Goal: Task Accomplishment & Management: Use online tool/utility

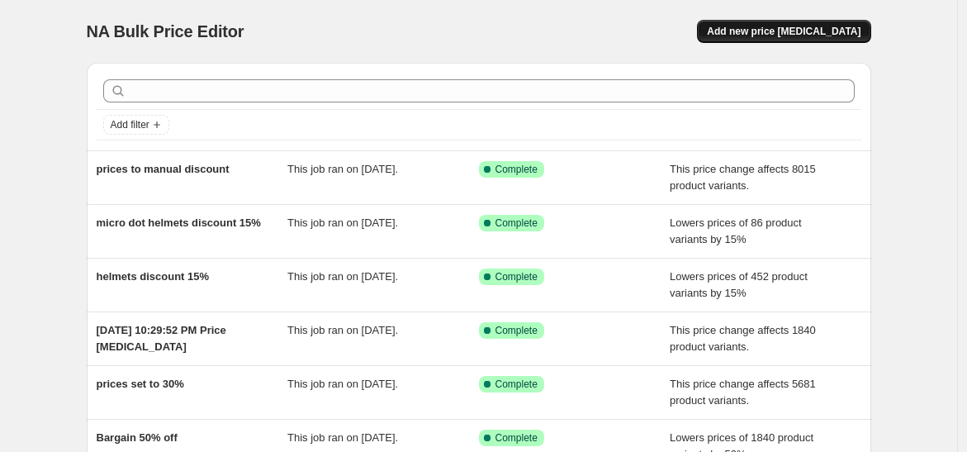
click at [796, 28] on span "Add new price [MEDICAL_DATA]" at bounding box center [784, 31] width 154 height 13
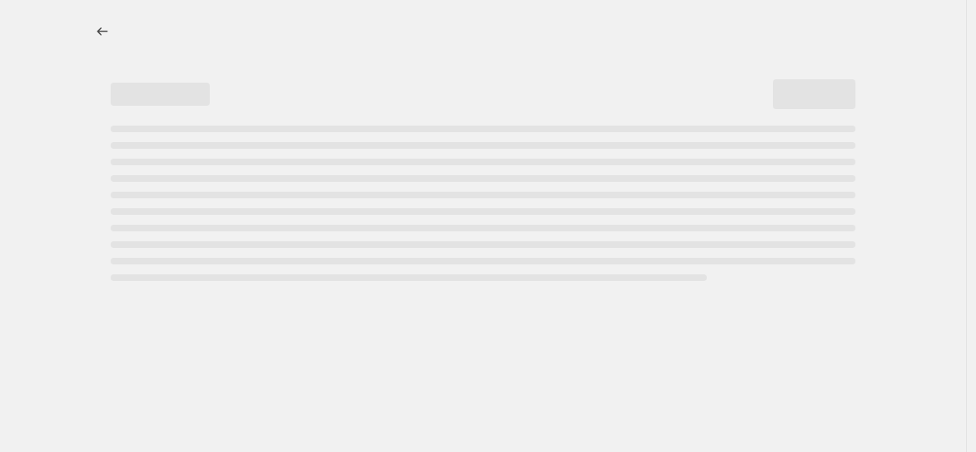
select select "percentage"
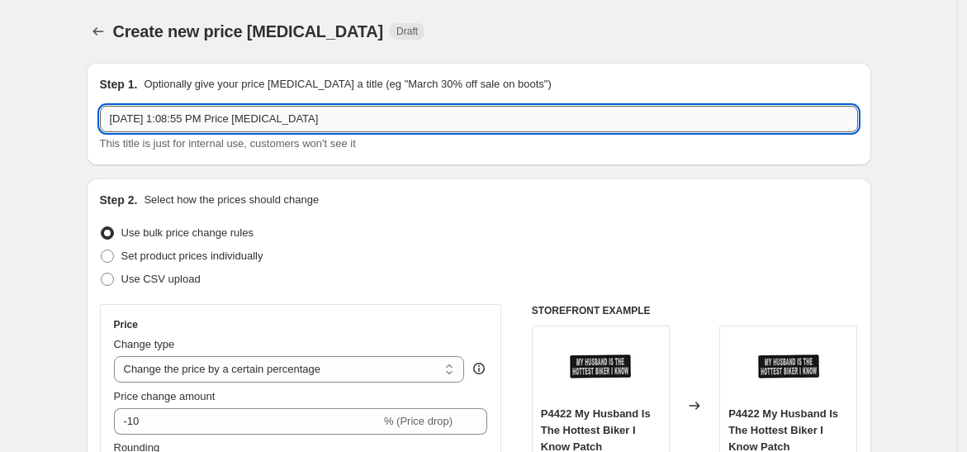
click at [238, 113] on input "[DATE] 1:08:55 PM Price [MEDICAL_DATA]" at bounding box center [479, 119] width 758 height 26
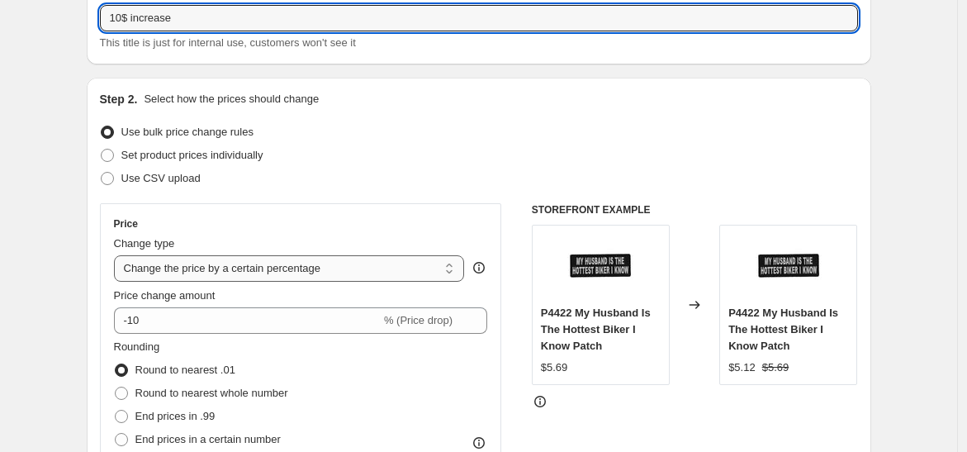
scroll to position [183, 0]
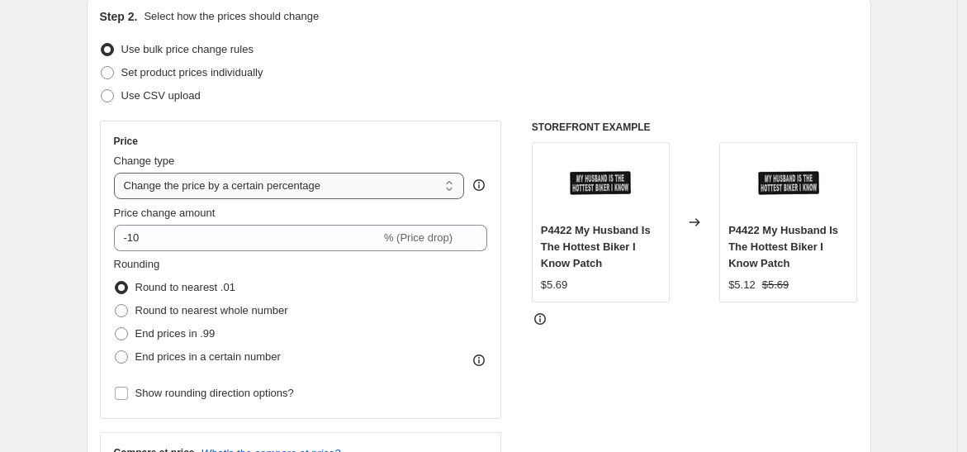
type input "10$ increase"
click at [311, 182] on select "Change the price to a certain amount Change the price by a certain amount Chang…" at bounding box center [289, 186] width 351 height 26
select select "to"
click at [117, 173] on select "Change the price to a certain amount Change the price by a certain amount Chang…" at bounding box center [289, 186] width 351 height 26
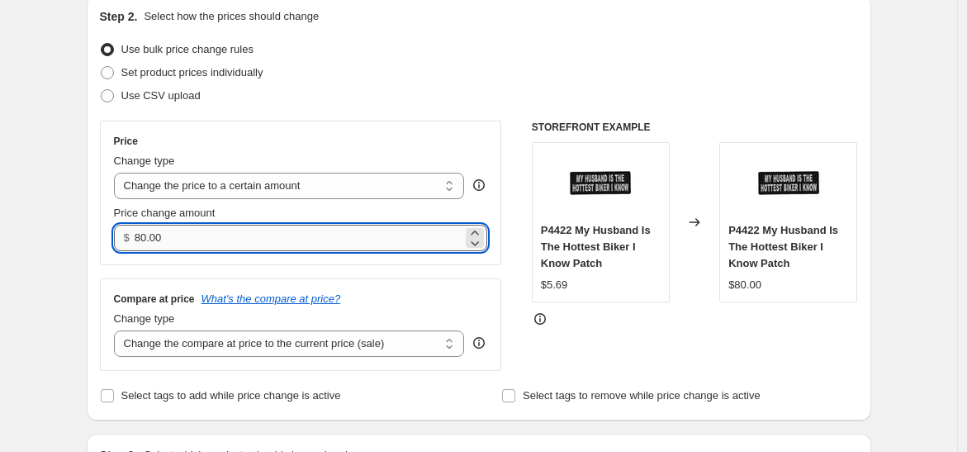
click at [146, 237] on input "80.00" at bounding box center [299, 238] width 328 height 26
type input "9.99"
click at [240, 340] on select "Change the compare at price to the current price (sale) Change the compare at p…" at bounding box center [289, 343] width 351 height 26
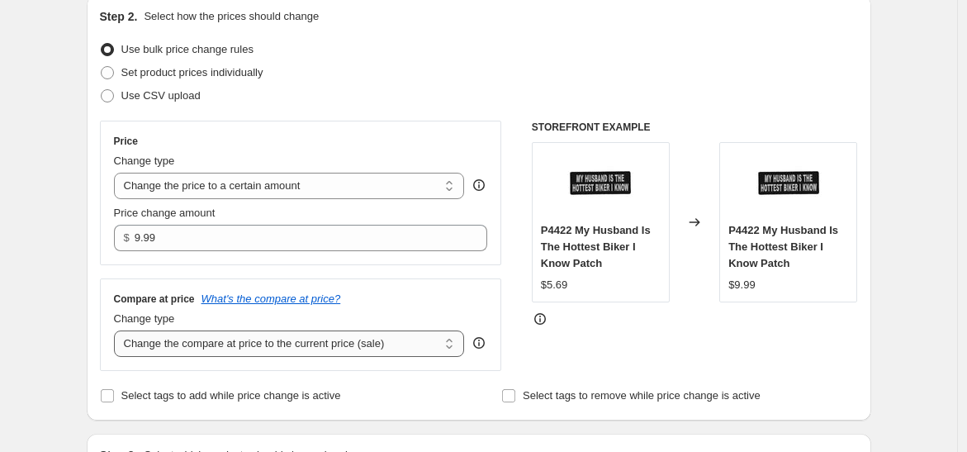
select select "no_change"
click at [117, 330] on select "Change the compare at price to the current price (sale) Change the compare at p…" at bounding box center [289, 343] width 351 height 26
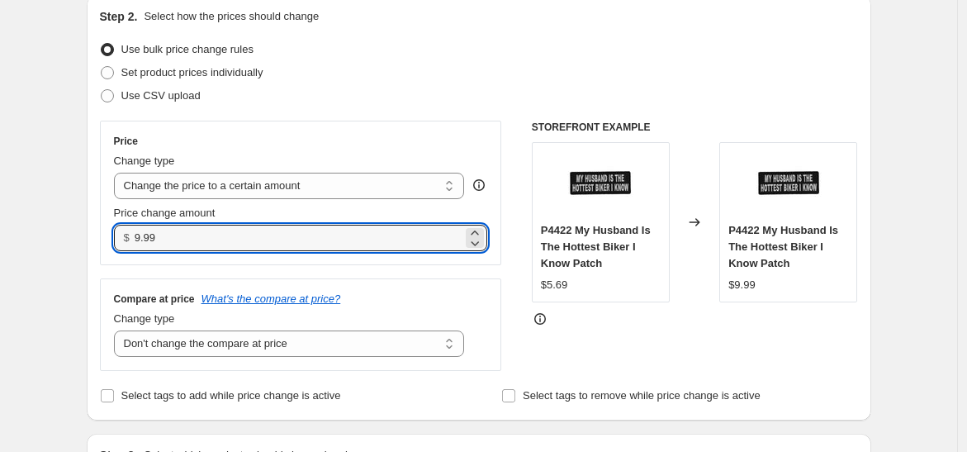
drag, startPoint x: 160, startPoint y: 234, endPoint x: 122, endPoint y: 235, distance: 38.0
click at [122, 235] on div "$ 9.99" at bounding box center [301, 238] width 374 height 26
type input "10.00"
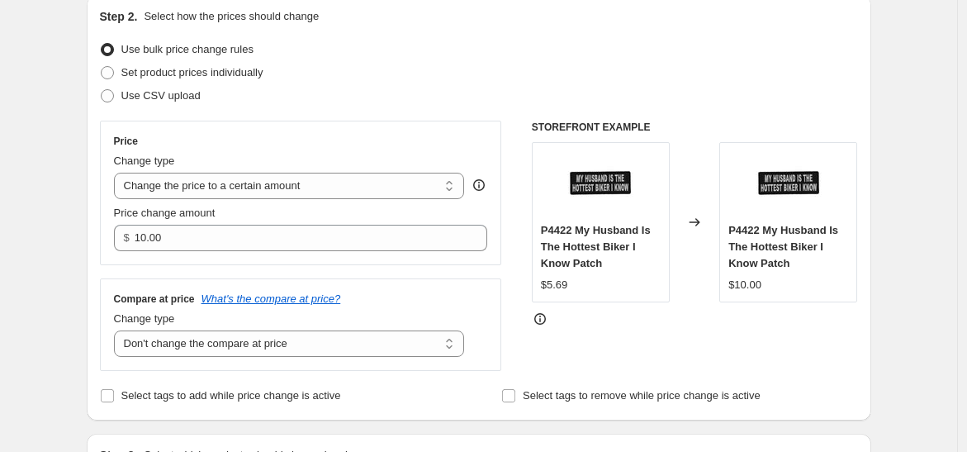
click at [234, 257] on div "Price Change type Change the price to a certain amount Change the price by a ce…" at bounding box center [301, 193] width 402 height 145
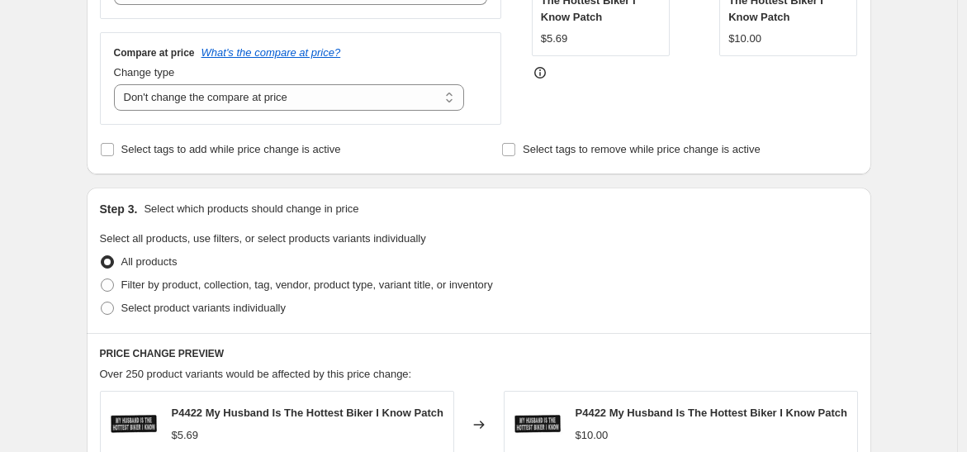
scroll to position [458, 0]
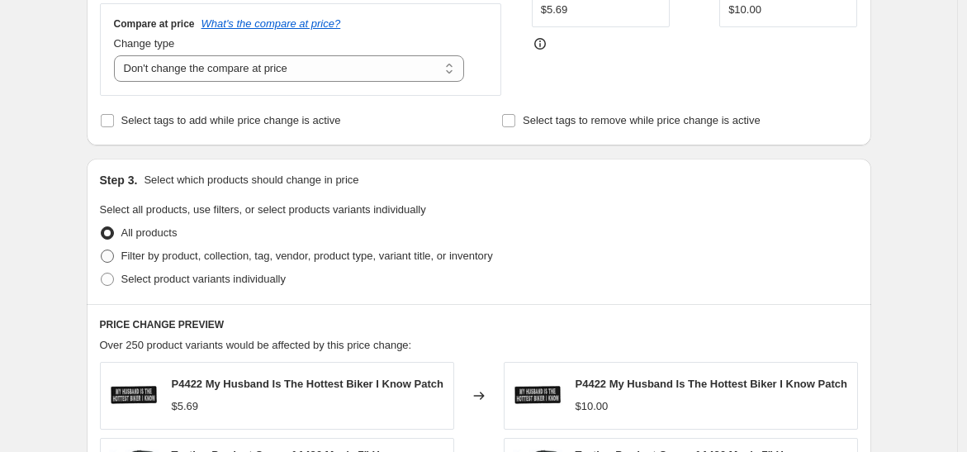
click at [127, 255] on span "Filter by product, collection, tag, vendor, product type, variant title, or inv…" at bounding box center [307, 255] width 372 height 12
click at [102, 250] on input "Filter by product, collection, tag, vendor, product type, variant title, or inv…" at bounding box center [101, 249] width 1 height 1
radio input "true"
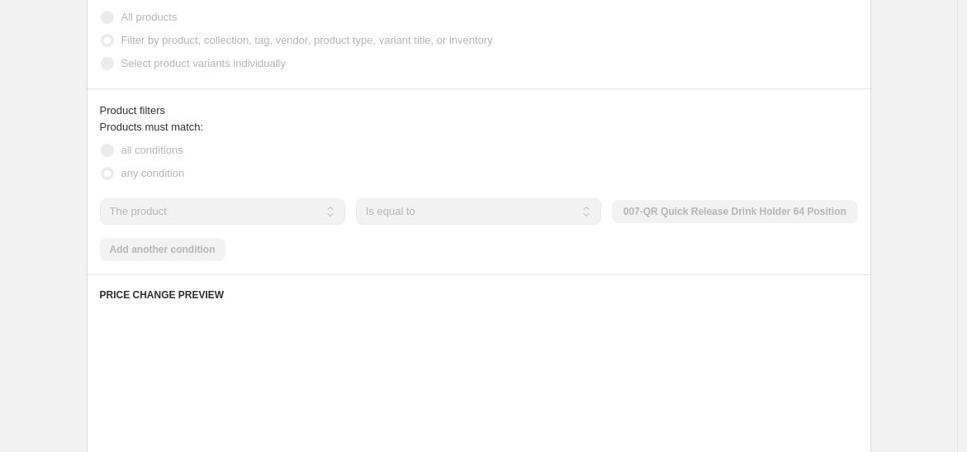
scroll to position [733, 0]
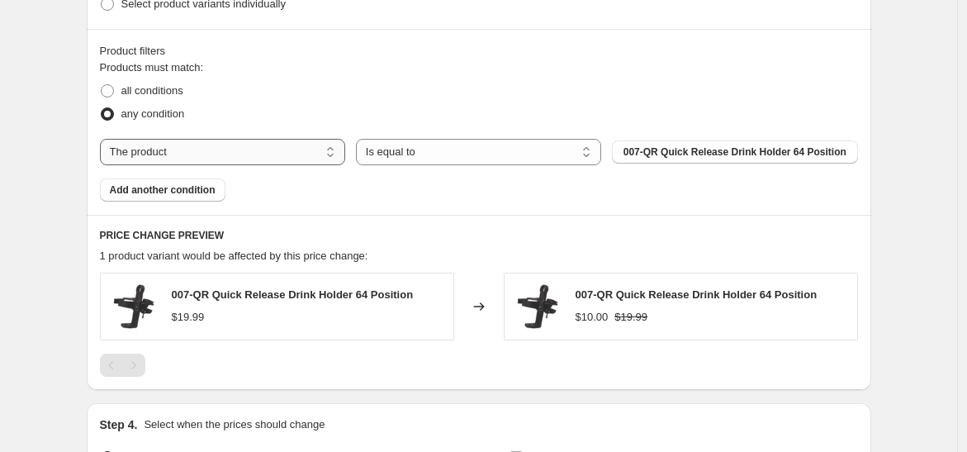
click at [306, 159] on select "The product The product's collection The product's tag The product's vendor The…" at bounding box center [222, 152] width 245 height 26
click at [173, 151] on select "The product The product's collection The product's tag The product's vendor The…" at bounding box center [222, 152] width 245 height 26
select select "collection"
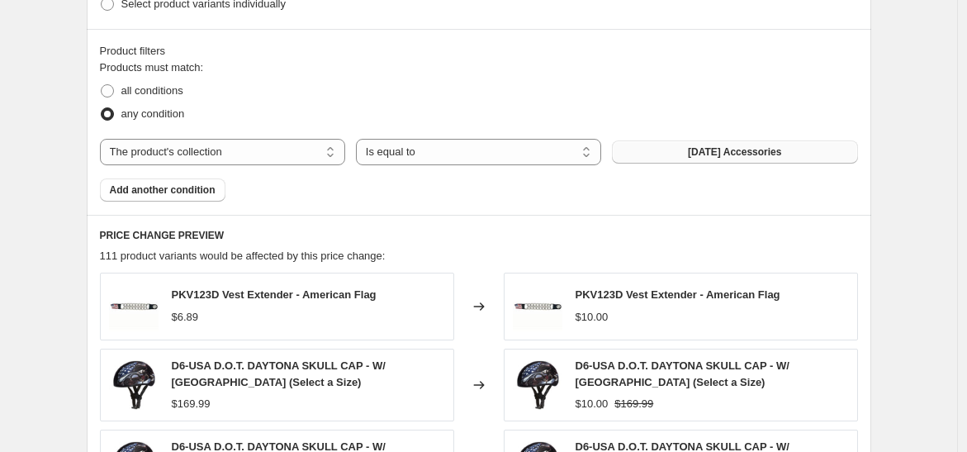
click at [692, 144] on button "[DATE] Accessories" at bounding box center [734, 151] width 245 height 23
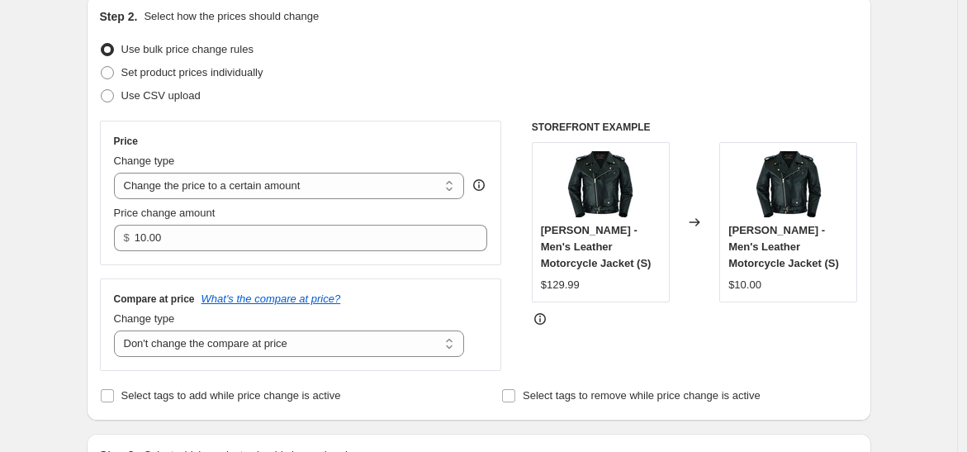
scroll to position [92, 0]
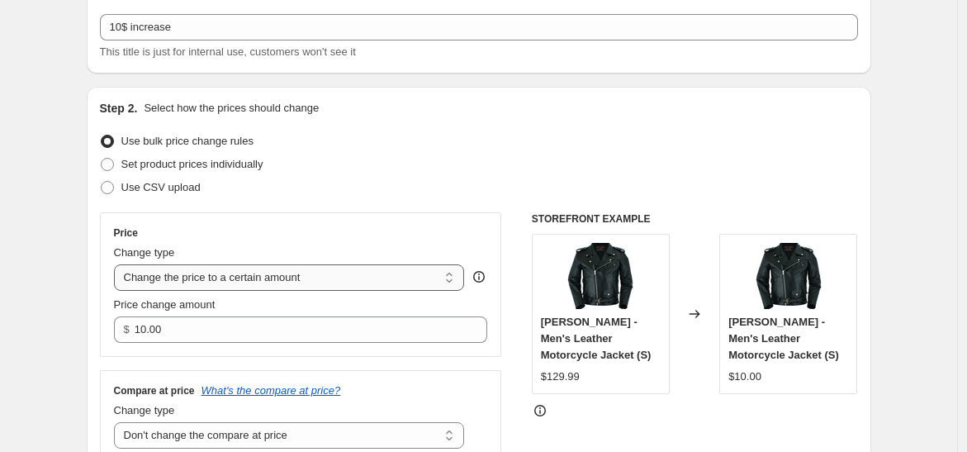
click at [254, 277] on select "Change the price to a certain amount Change the price by a certain amount Chang…" at bounding box center [289, 277] width 351 height 26
select select "by"
click at [117, 264] on select "Change the price to a certain amount Change the price by a certain amount Chang…" at bounding box center [289, 277] width 351 height 26
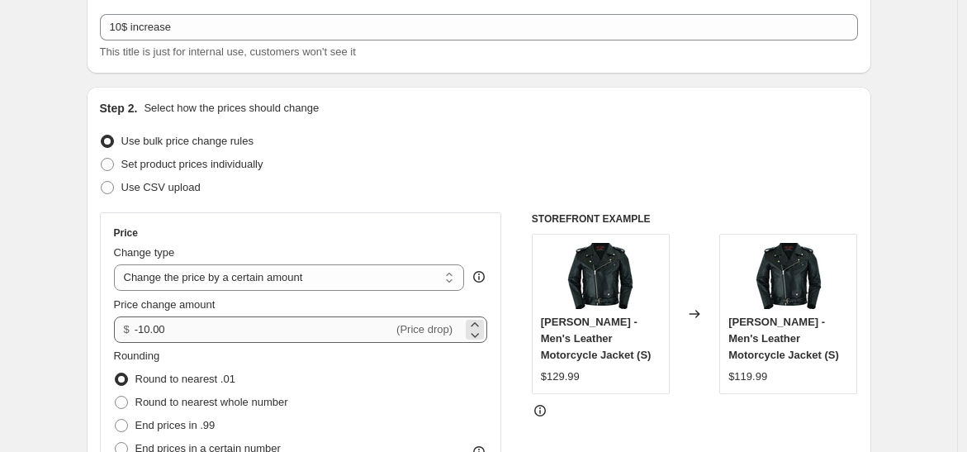
drag, startPoint x: 134, startPoint y: 329, endPoint x: 184, endPoint y: 332, distance: 50.5
click at [184, 332] on div "$ -10.00 (Price drop)" at bounding box center [301, 329] width 374 height 26
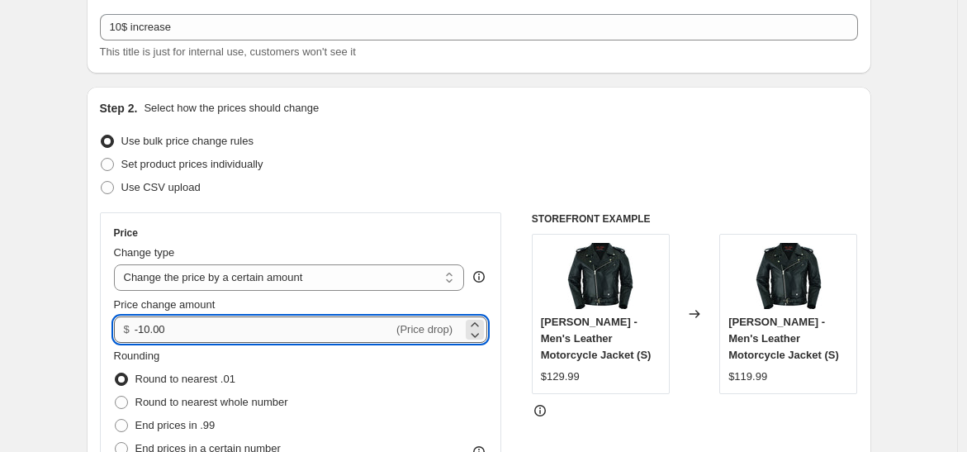
click at [184, 332] on input "-10.00" at bounding box center [264, 329] width 258 height 26
type input "-1"
type input "10.00"
click at [295, 235] on div "Price" at bounding box center [301, 232] width 374 height 13
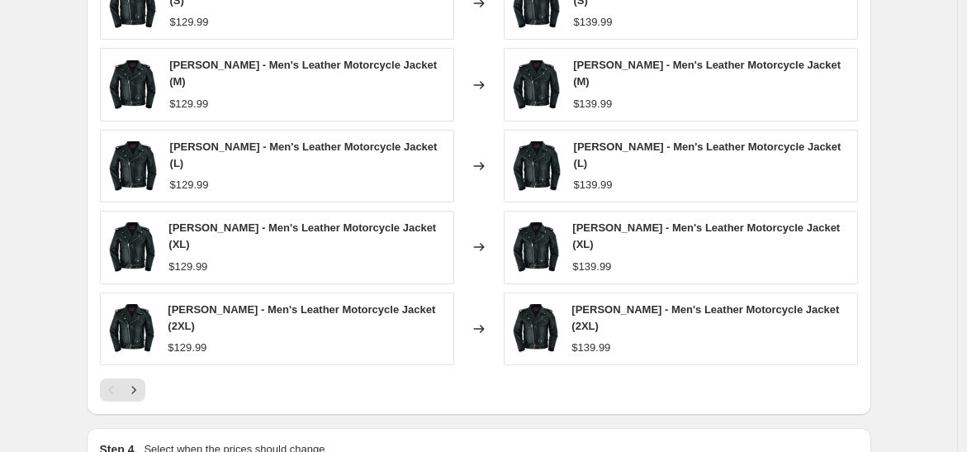
scroll to position [1376, 0]
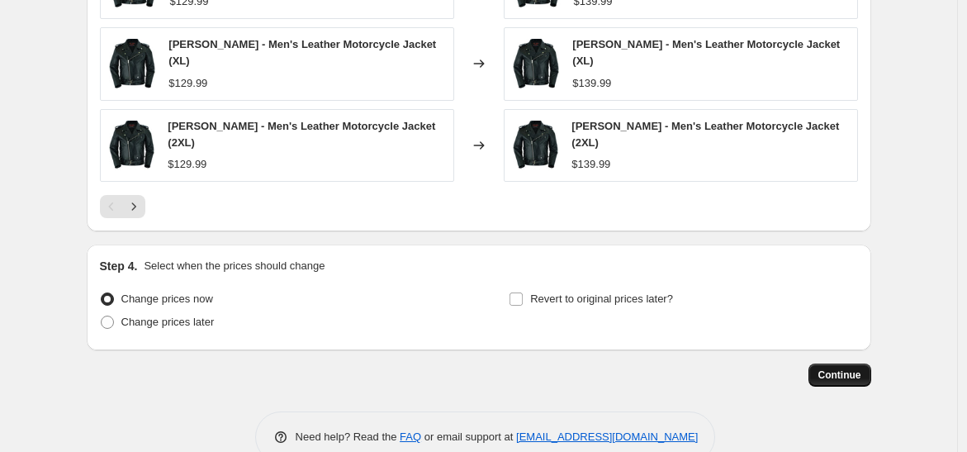
click at [851, 368] on span "Continue" at bounding box center [839, 374] width 43 height 13
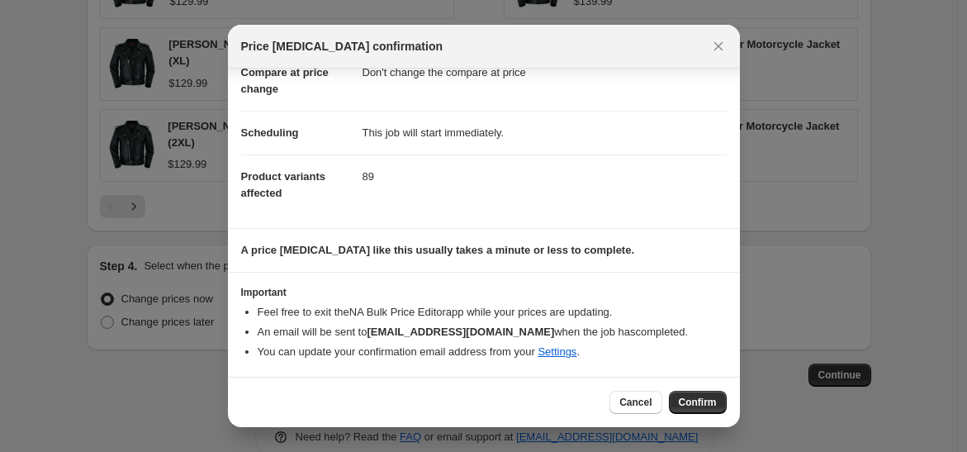
scroll to position [89, 0]
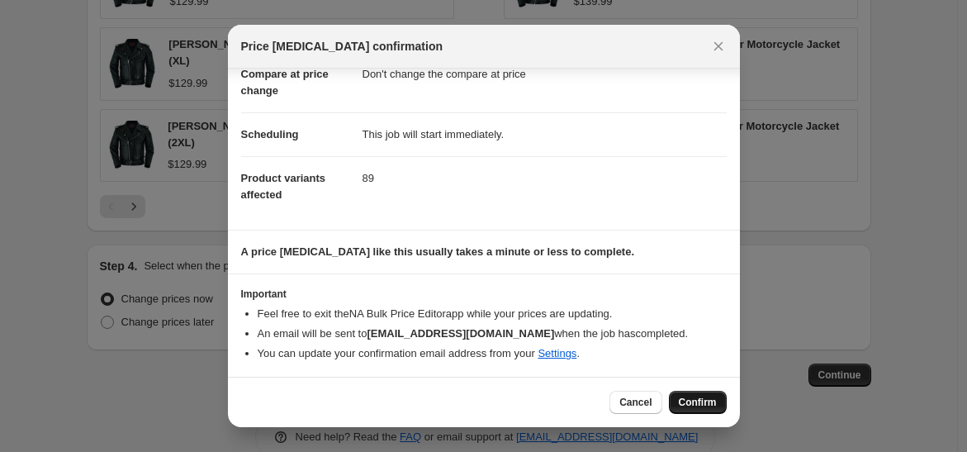
click at [688, 400] on span "Confirm" at bounding box center [698, 402] width 38 height 13
type input "10$ increase"
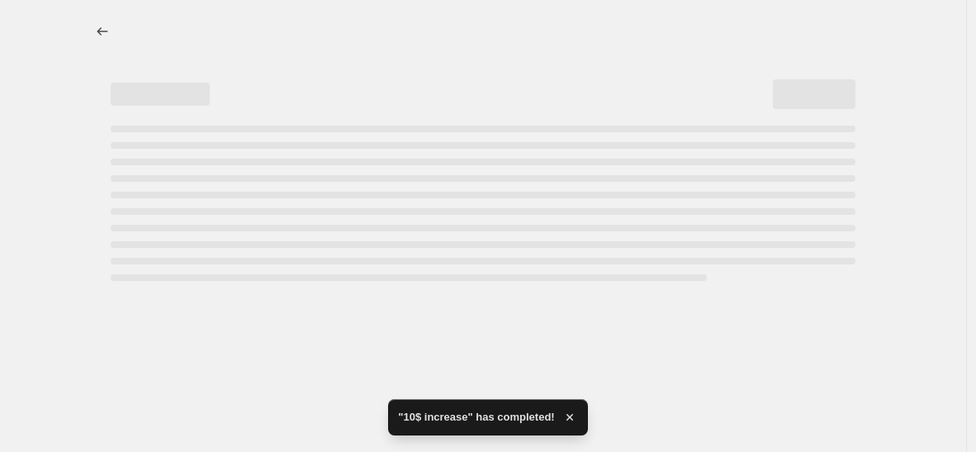
select select "by"
select select "no_change"
select select "collection"
